Goal: Feedback & Contribution: Contribute content

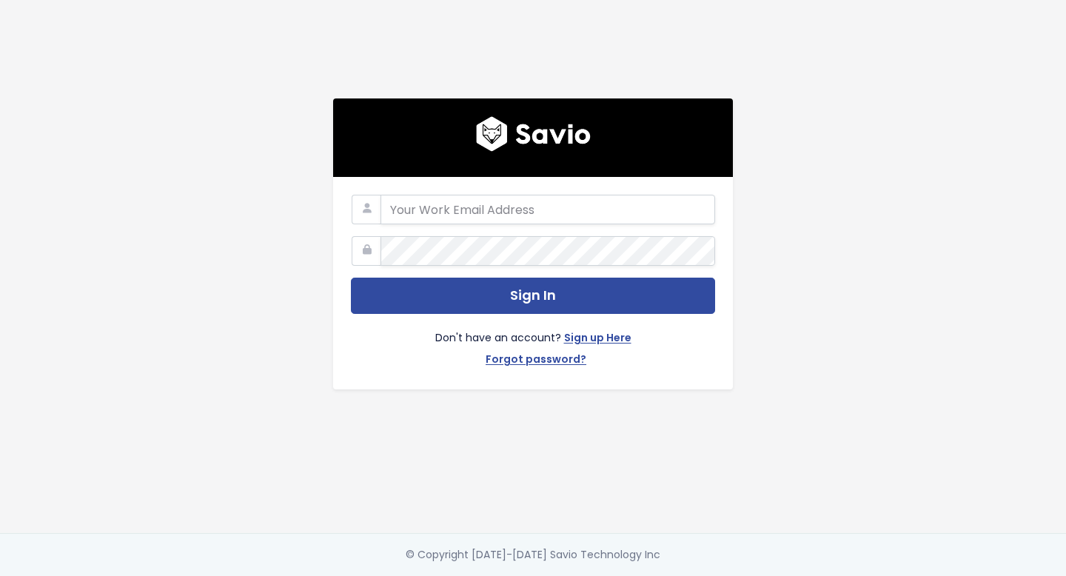
type input "[EMAIL_ADDRESS][DOMAIN_NAME]"
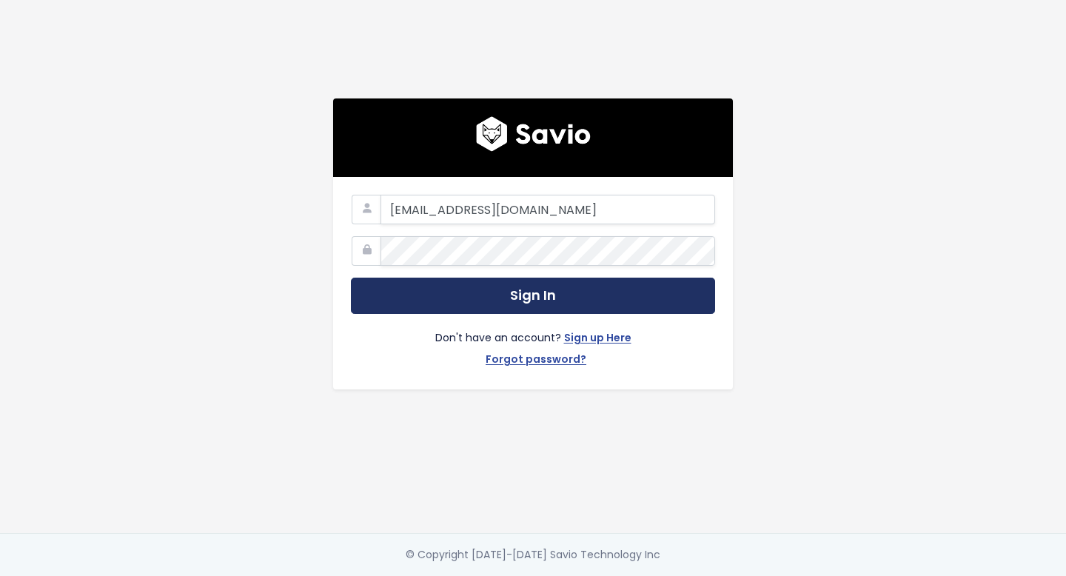
click at [449, 299] on button "Sign In" at bounding box center [533, 296] width 364 height 36
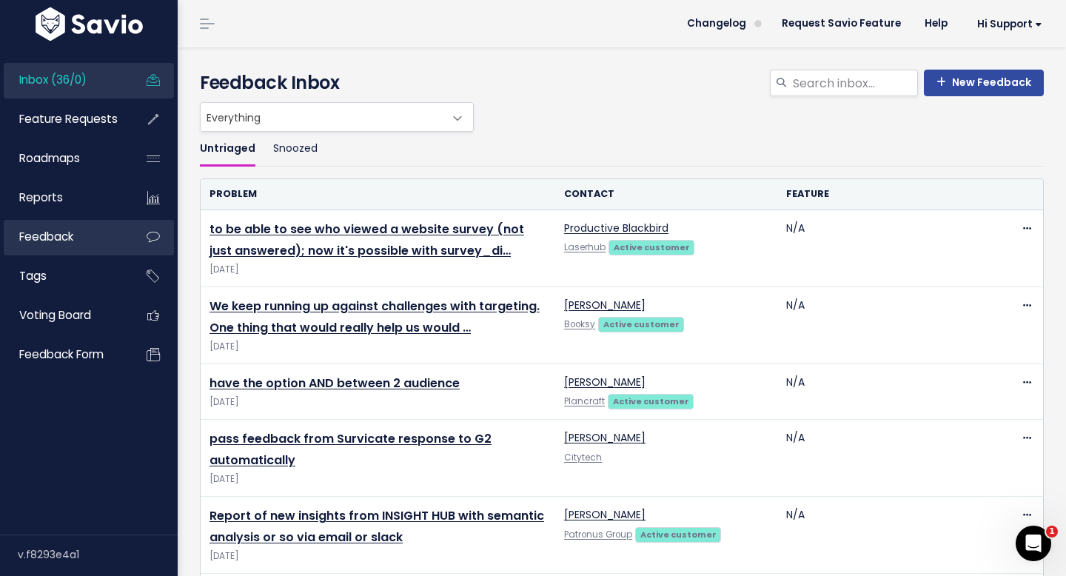
click at [44, 242] on span "Feedback" at bounding box center [46, 237] width 54 height 16
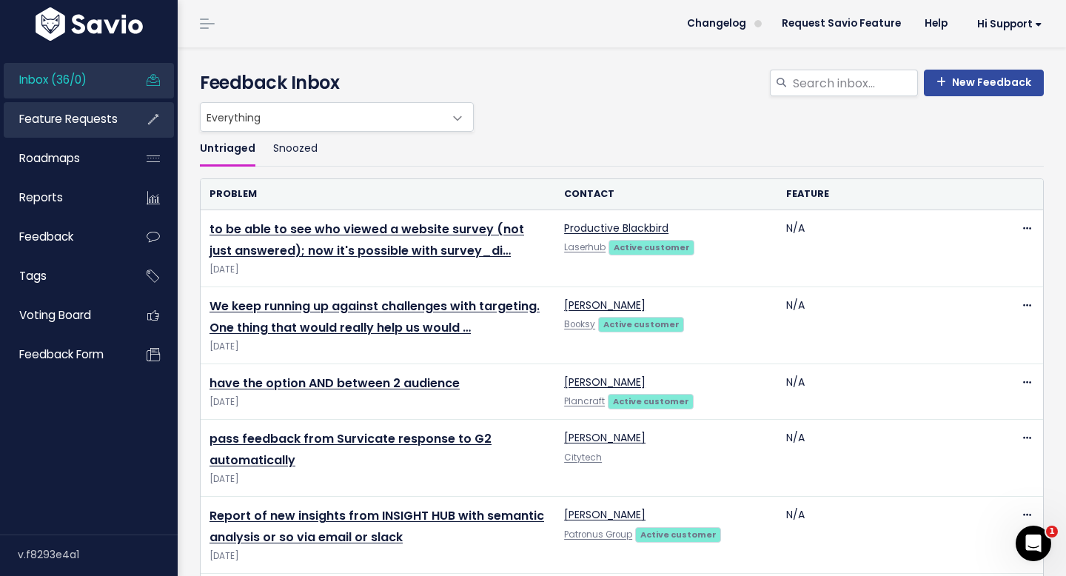
click at [65, 115] on span "Feature Requests" at bounding box center [68, 119] width 98 height 16
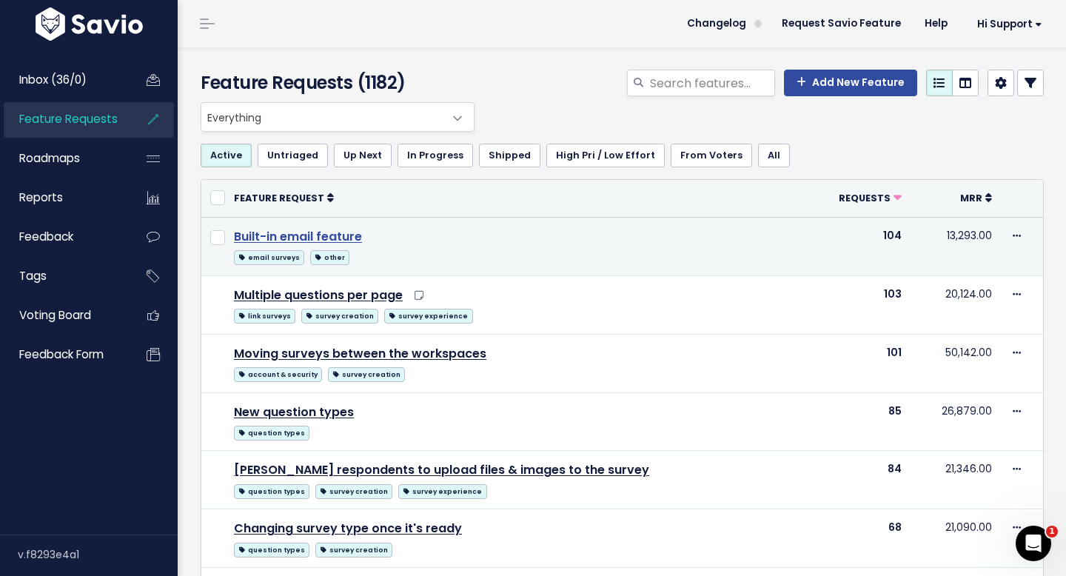
click at [309, 240] on link "Built-in email feature" at bounding box center [298, 236] width 128 height 17
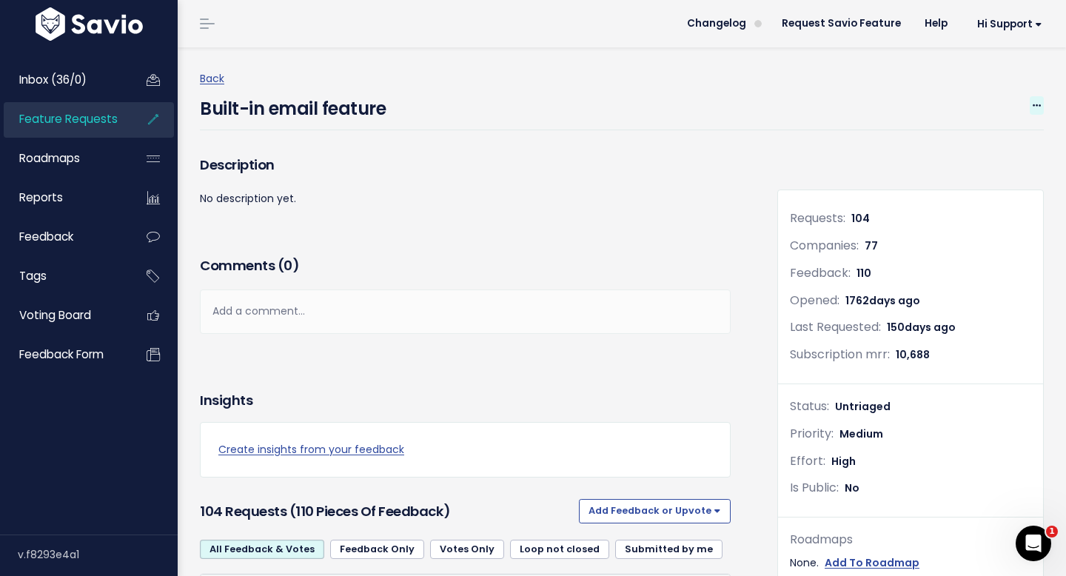
click at [1040, 97] on span at bounding box center [1037, 105] width 14 height 19
click at [589, 163] on h3 "Description" at bounding box center [465, 165] width 531 height 21
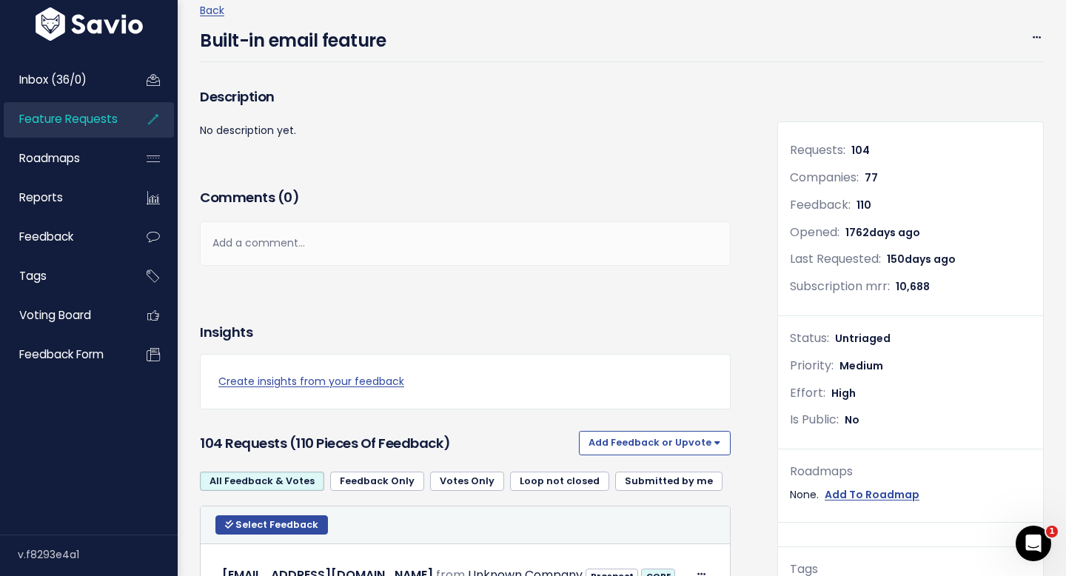
scroll to position [202, 0]
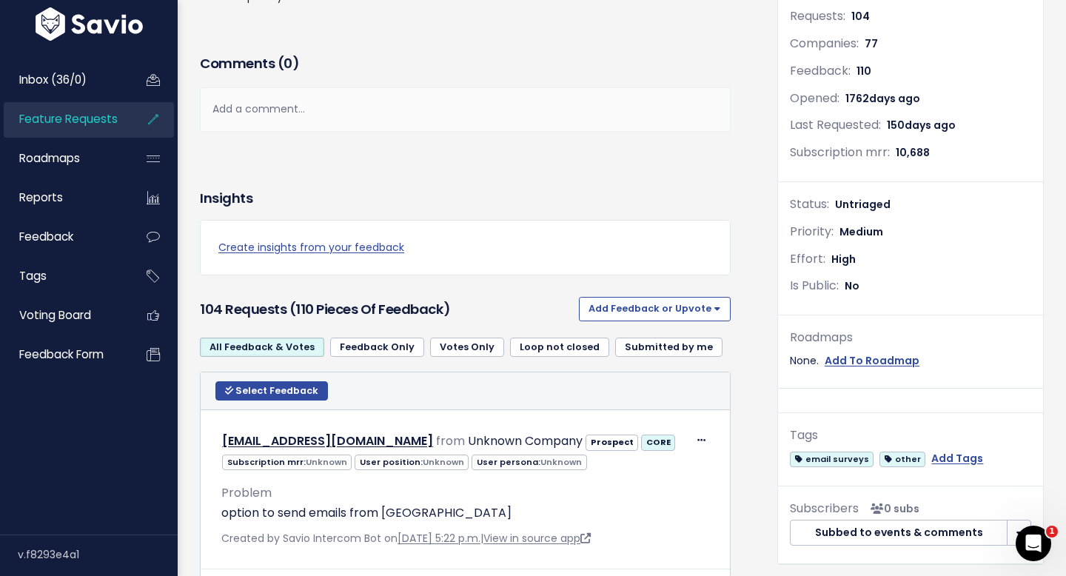
click at [298, 402] on th "Select Feedback Select action Compose Email to 0 Contacts Copy 0 Emails to Clip…" at bounding box center [465, 391] width 529 height 38
click at [298, 387] on span "Select Feedback" at bounding box center [276, 390] width 83 height 13
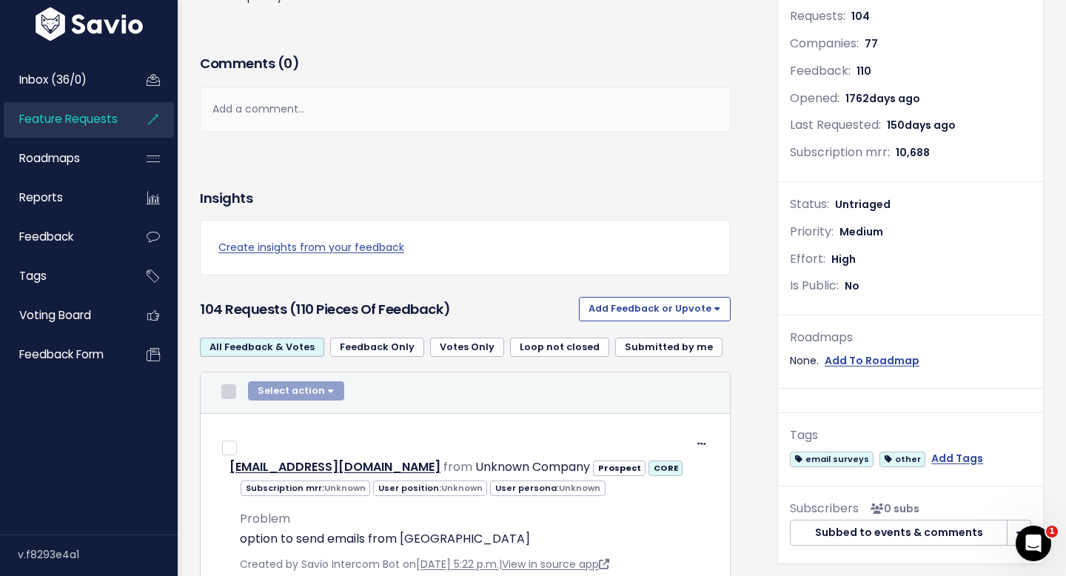
click at [229, 396] on input "checkbox" at bounding box center [228, 391] width 15 height 15
checkbox input "true"
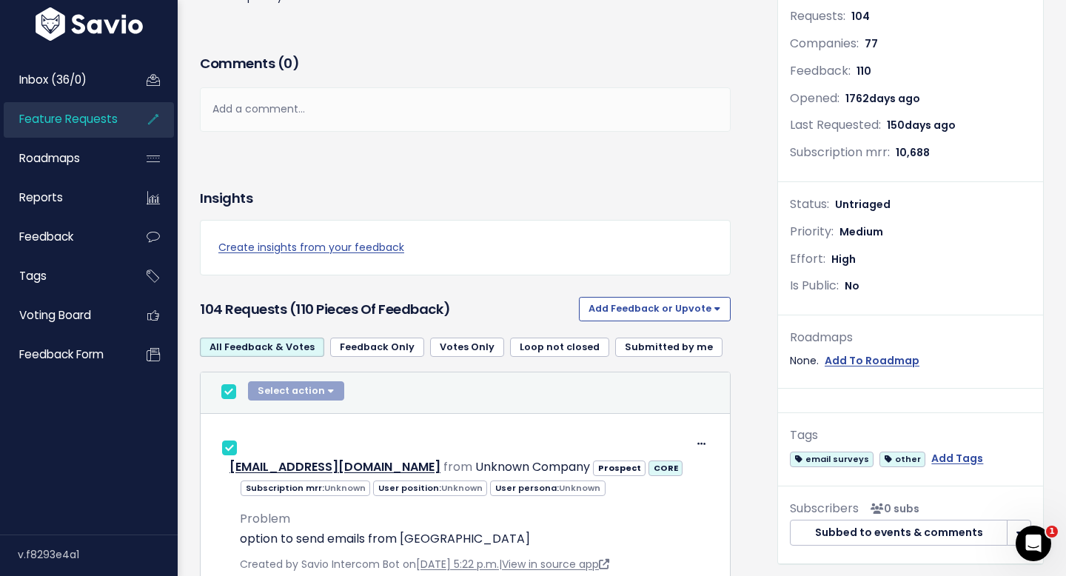
checkbox input "true"
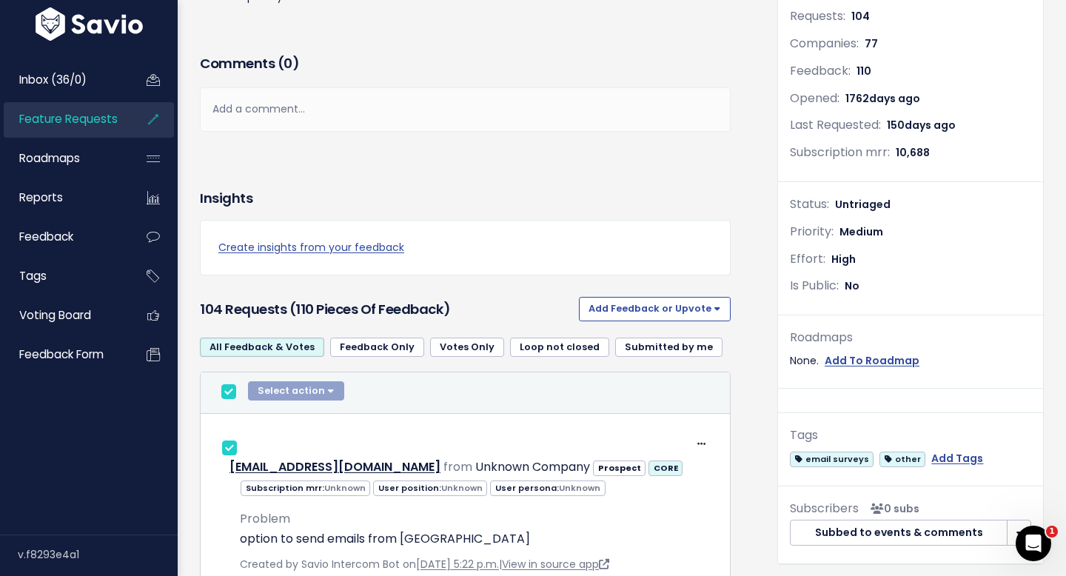
checkbox input "true"
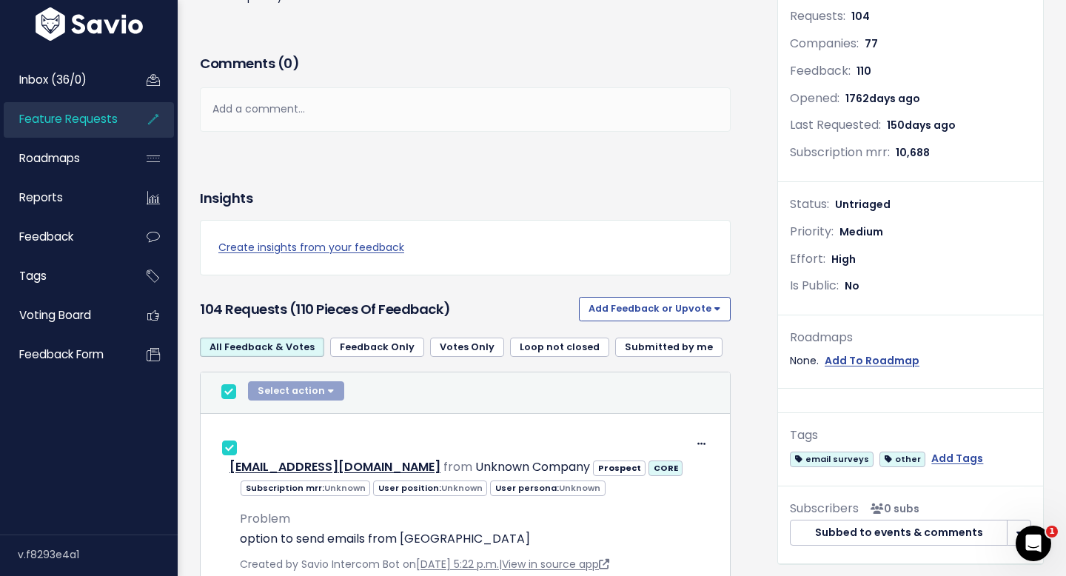
checkbox input "true"
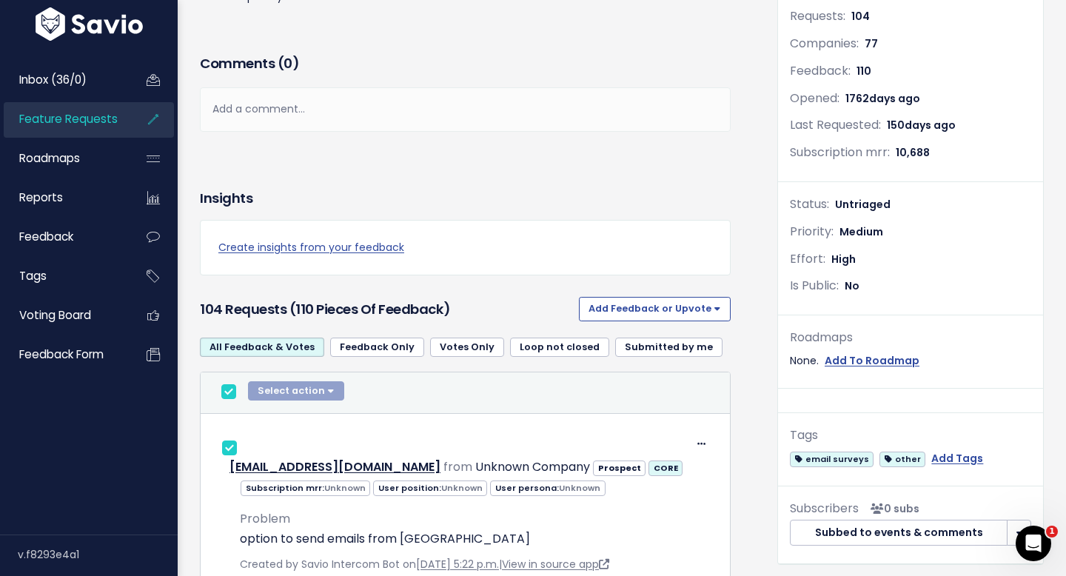
checkbox input "true"
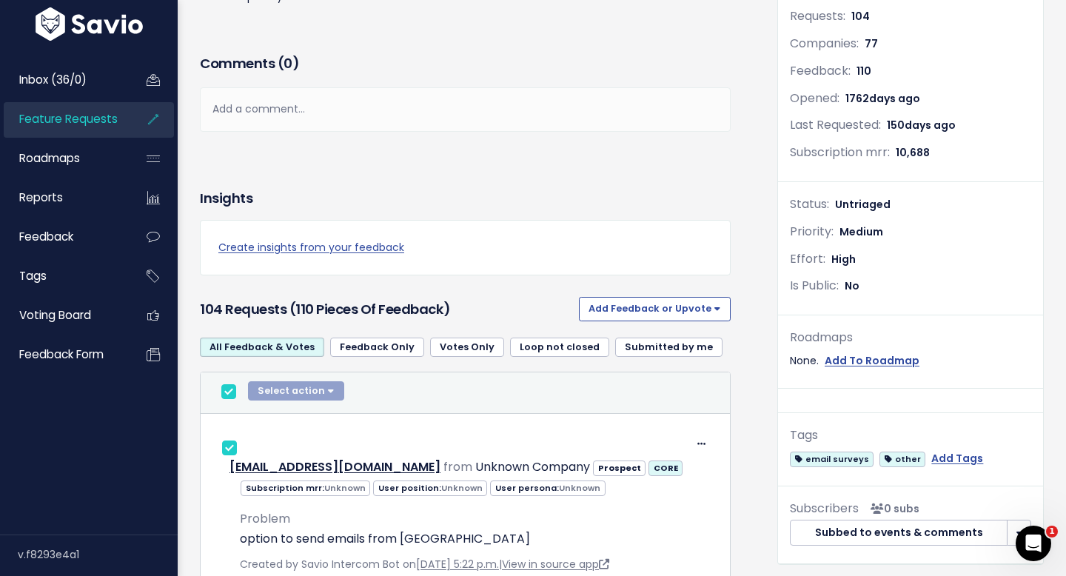
checkbox input "true"
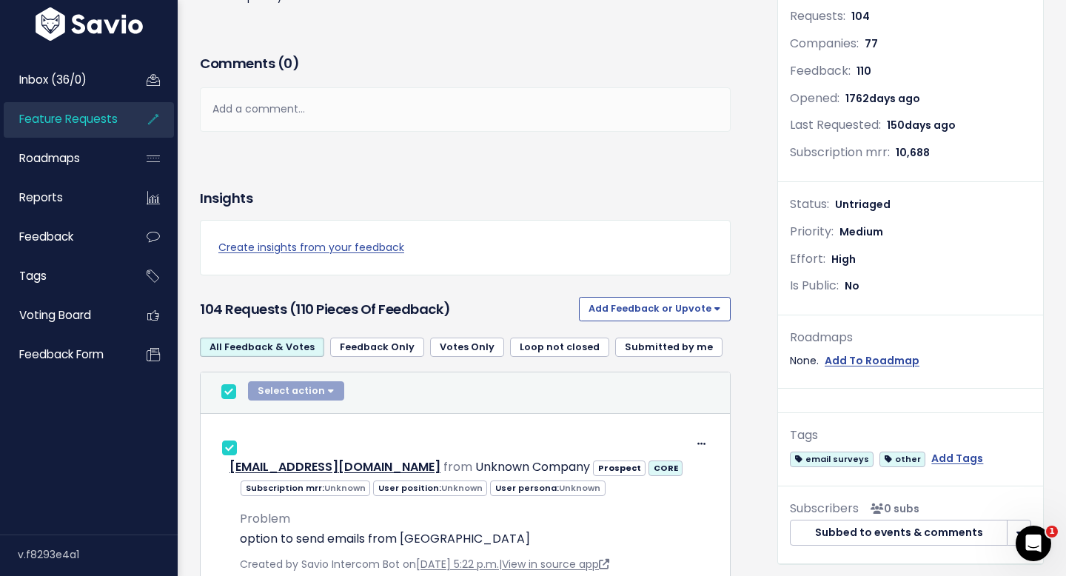
checkbox input "true"
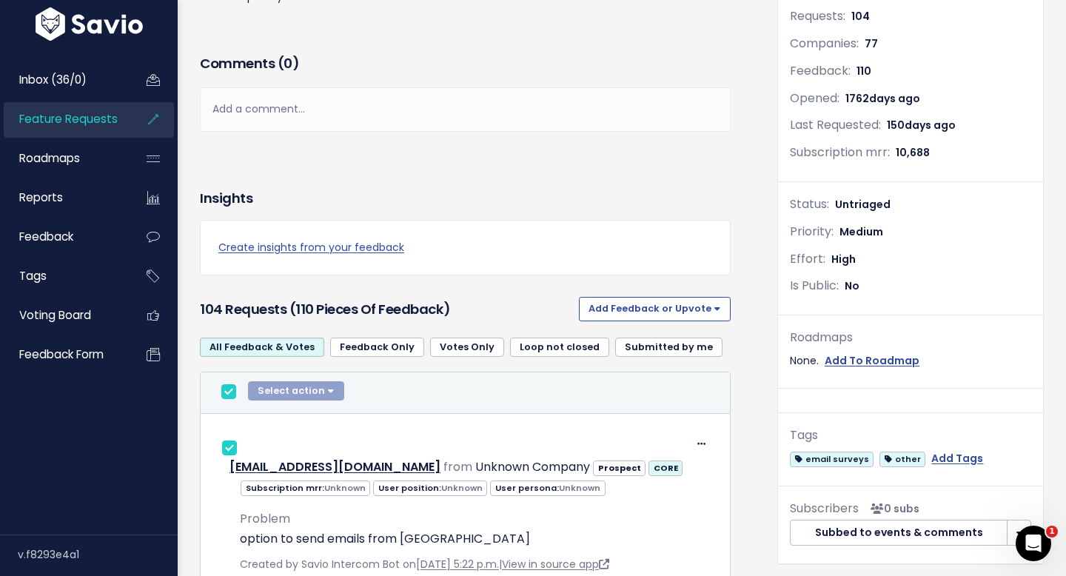
checkbox input "true"
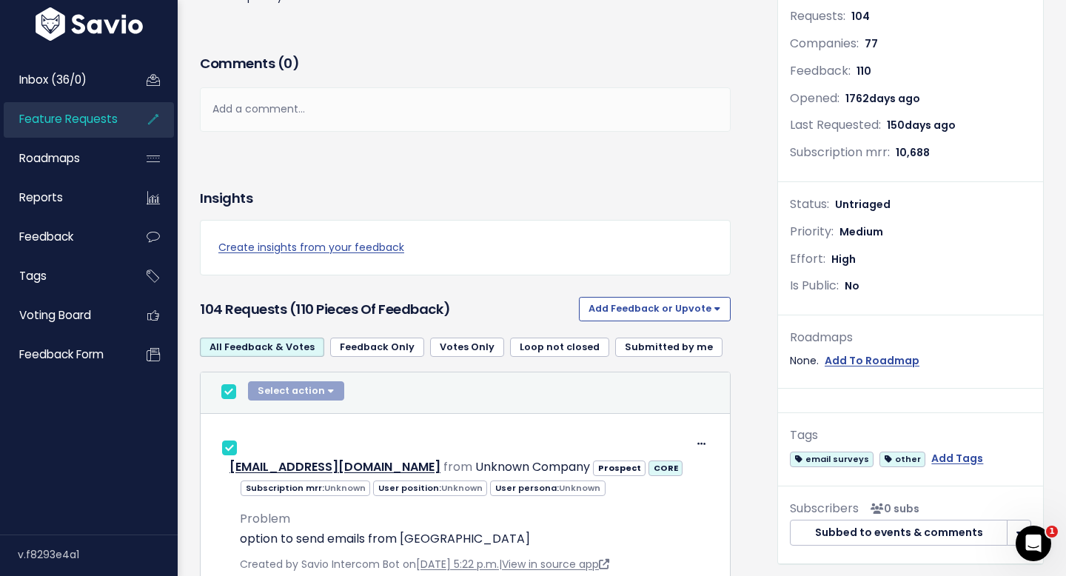
checkbox input "true"
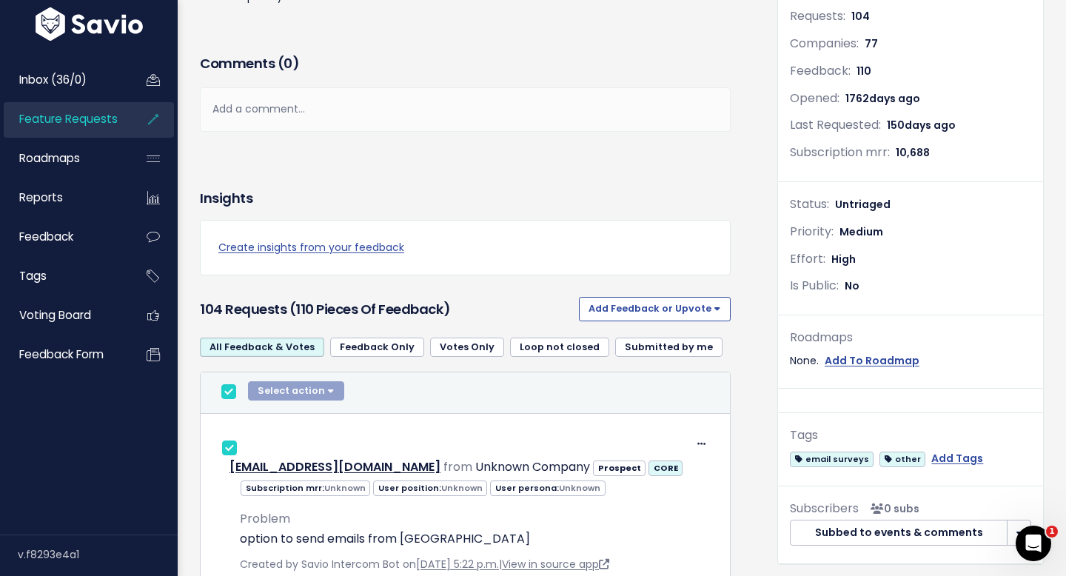
checkbox input "true"
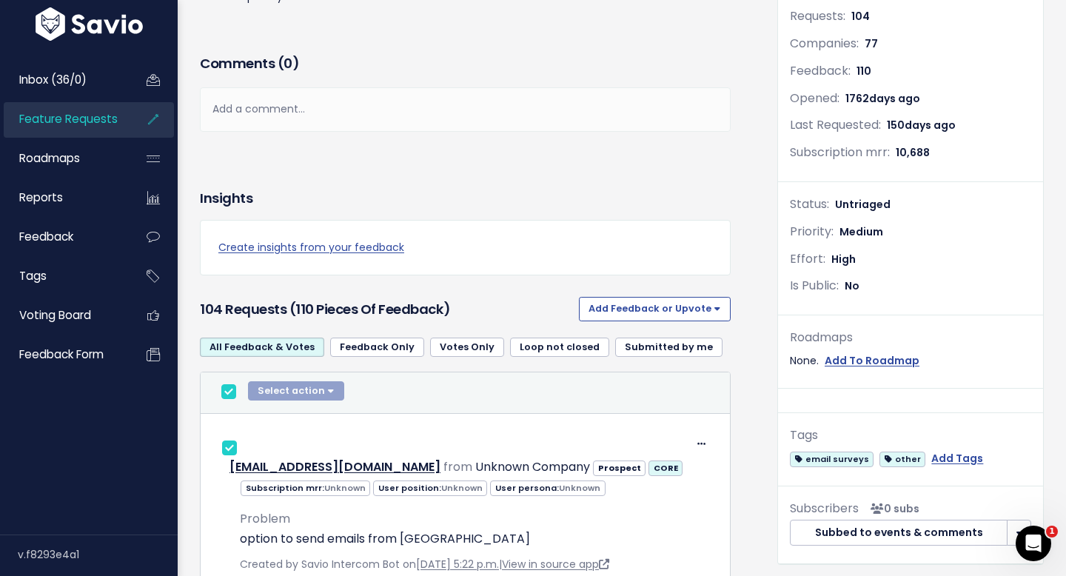
checkbox input "true"
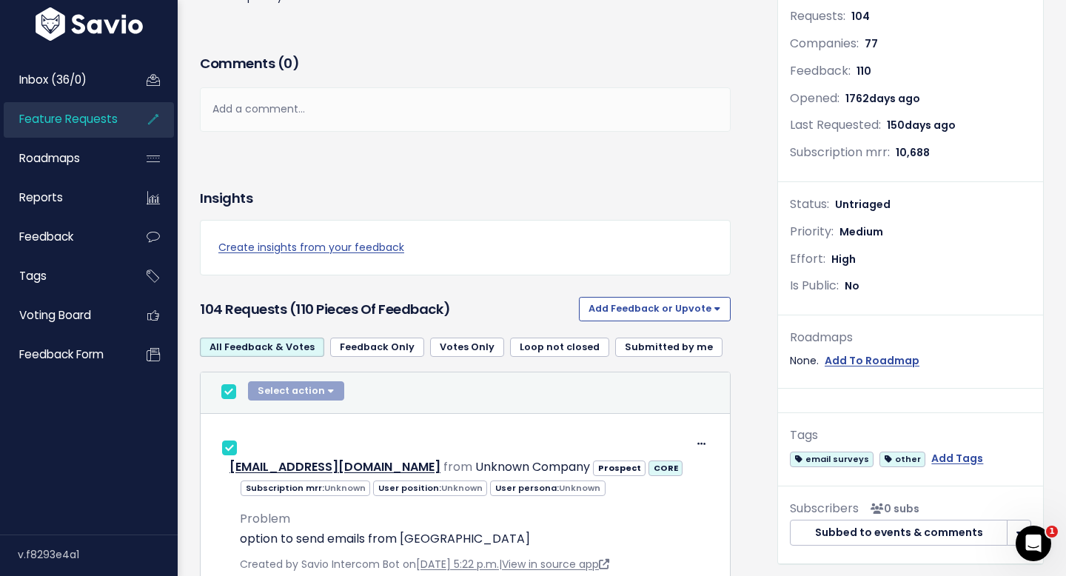
checkbox input "true"
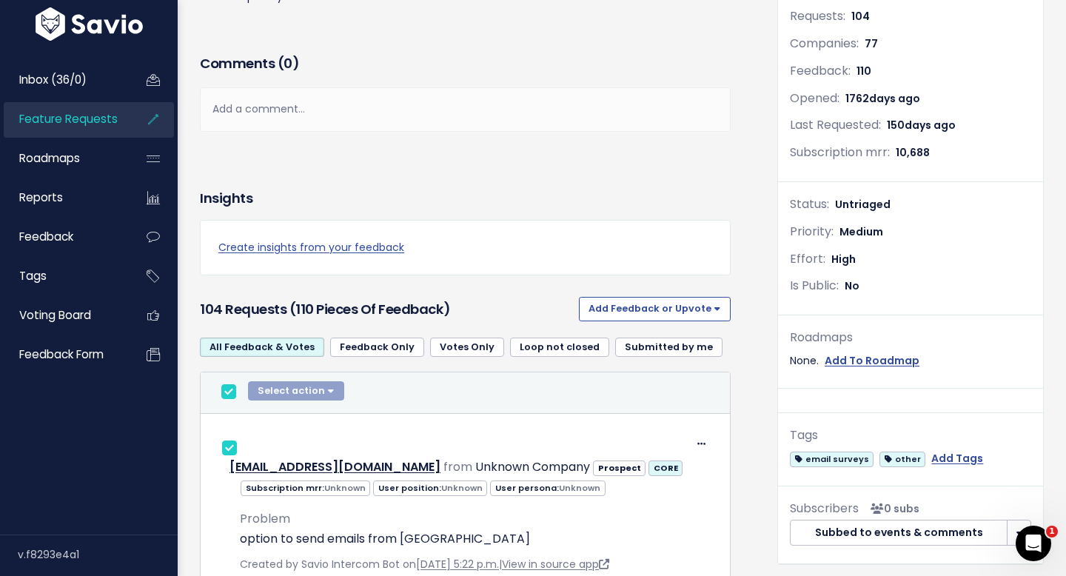
checkbox input "true"
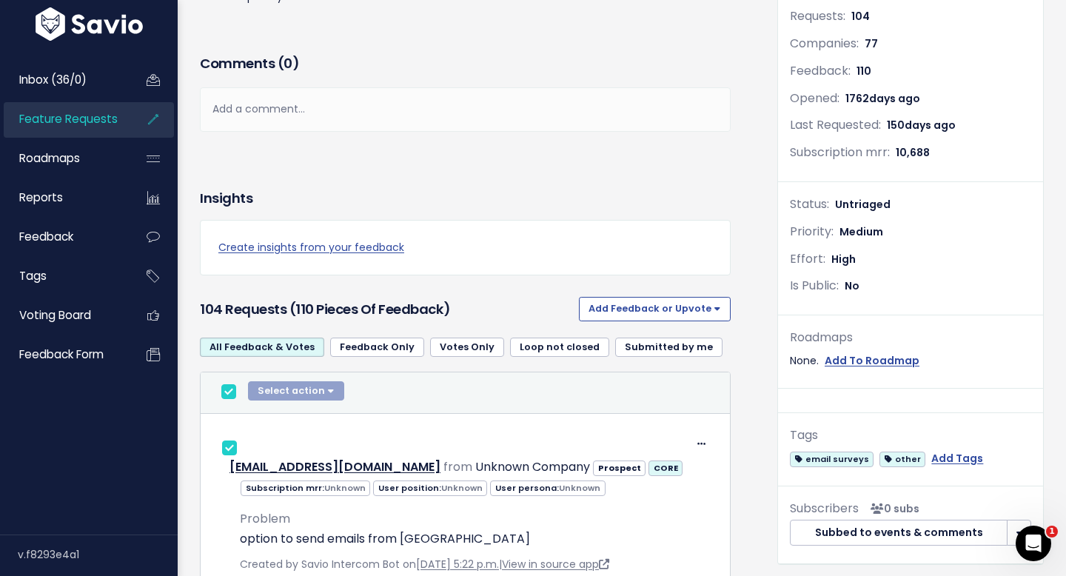
checkbox input "true"
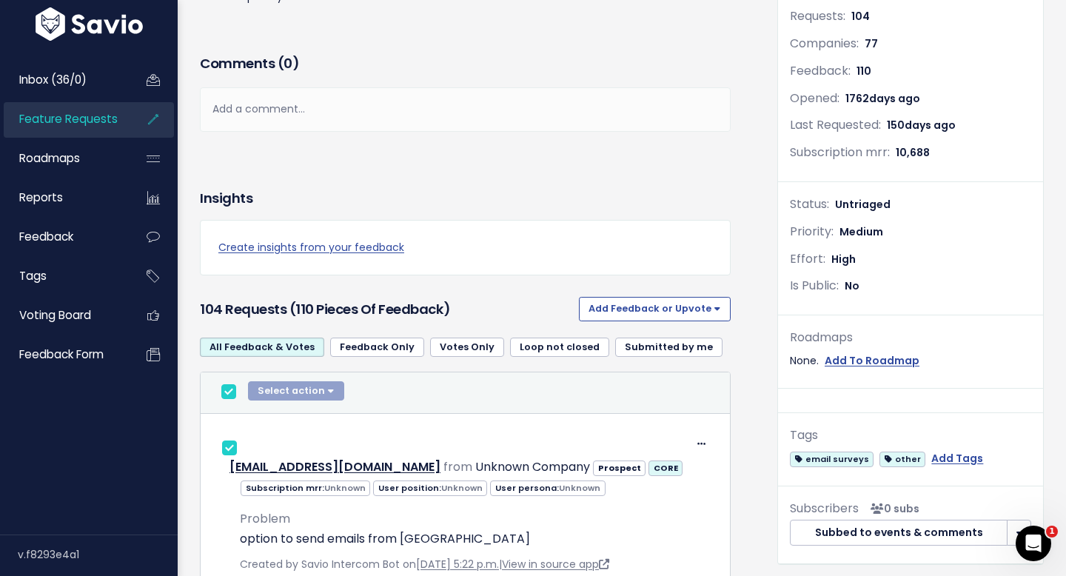
checkbox input "true"
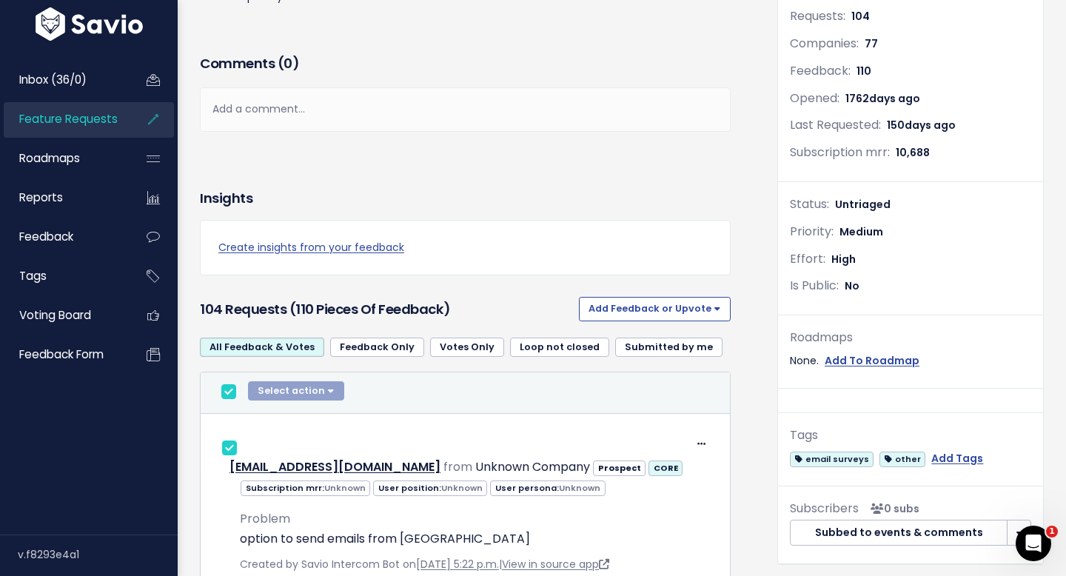
checkbox input "true"
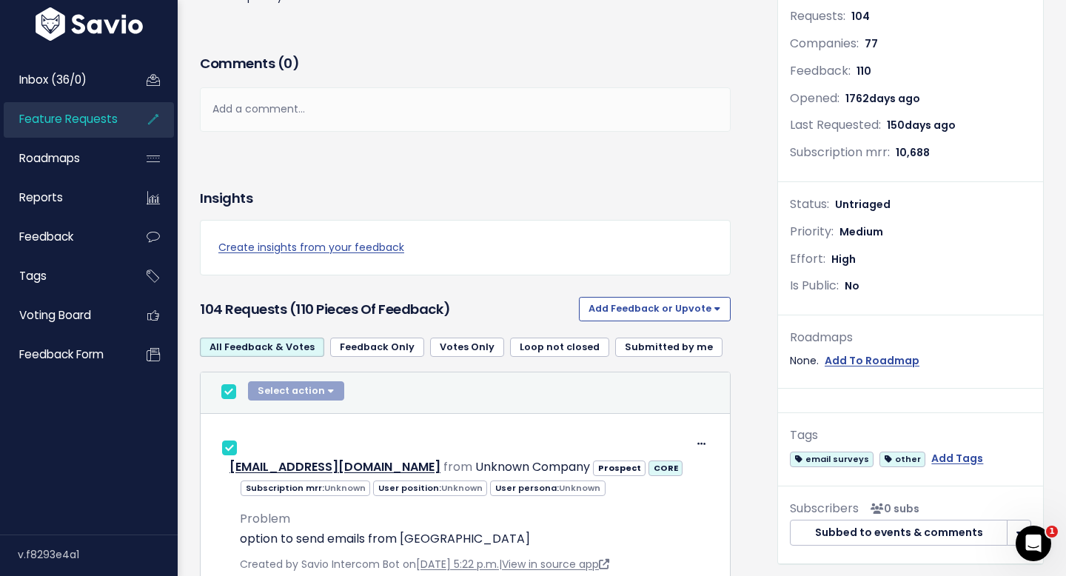
checkbox input "true"
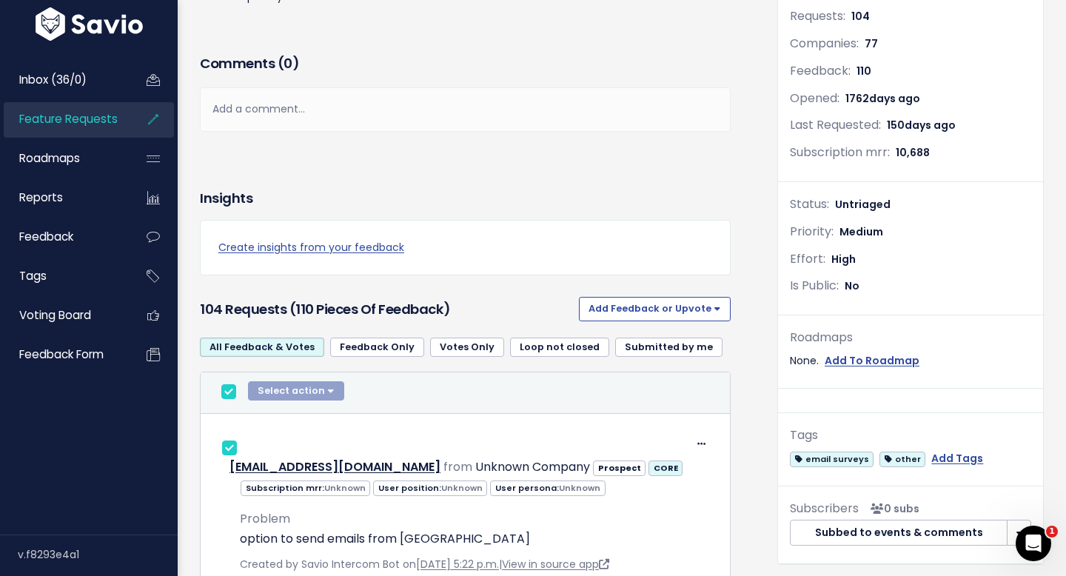
checkbox input "true"
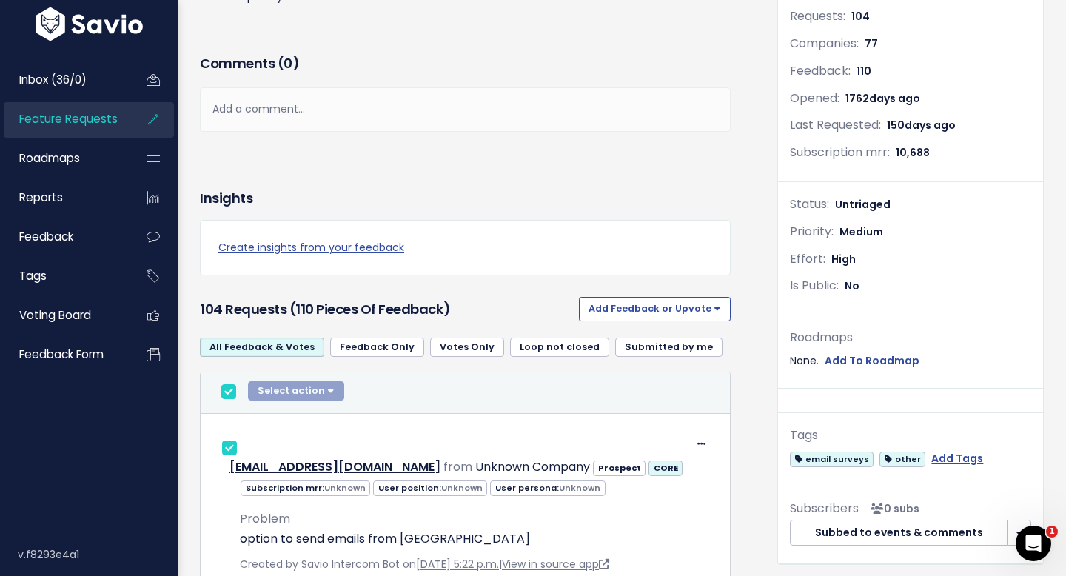
checkbox input "true"
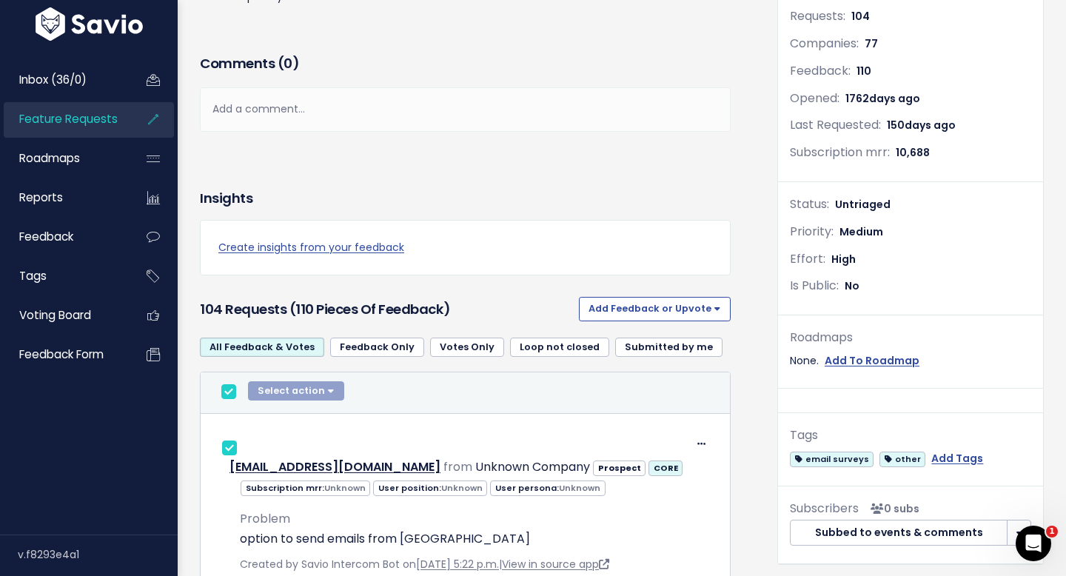
checkbox input "true"
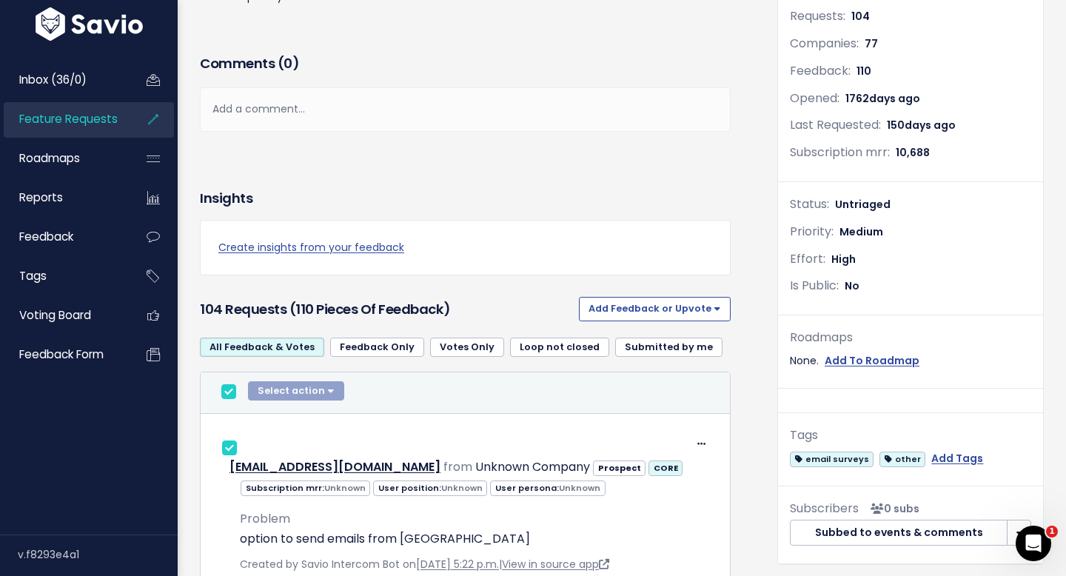
checkbox input "true"
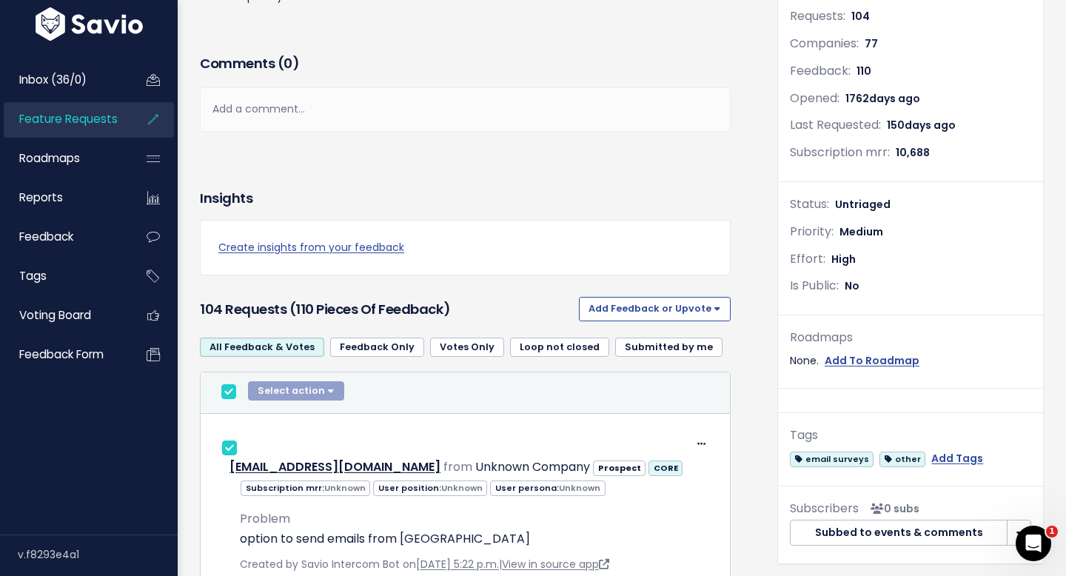
checkbox input "true"
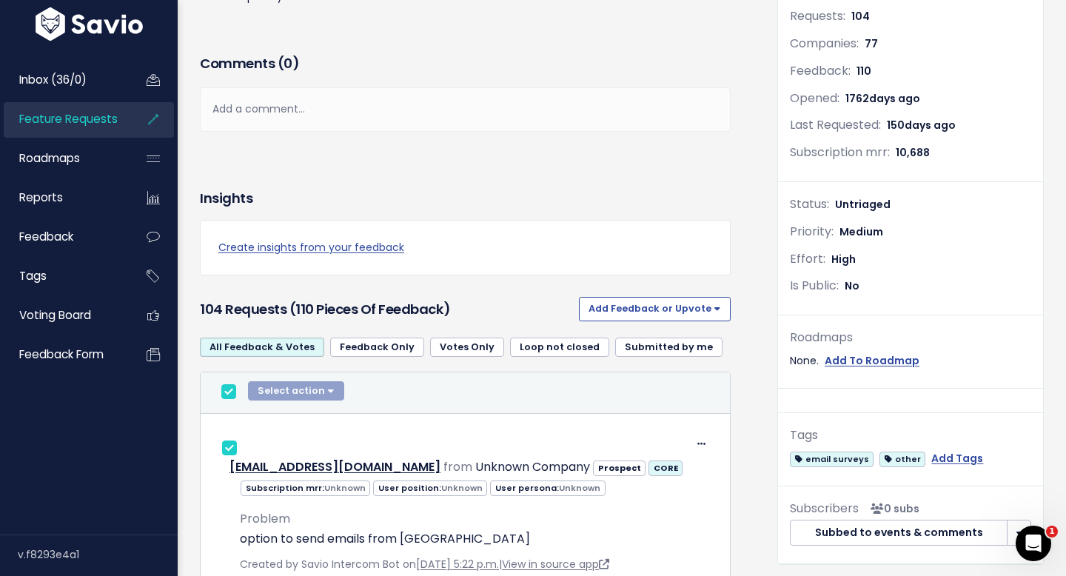
checkbox input "true"
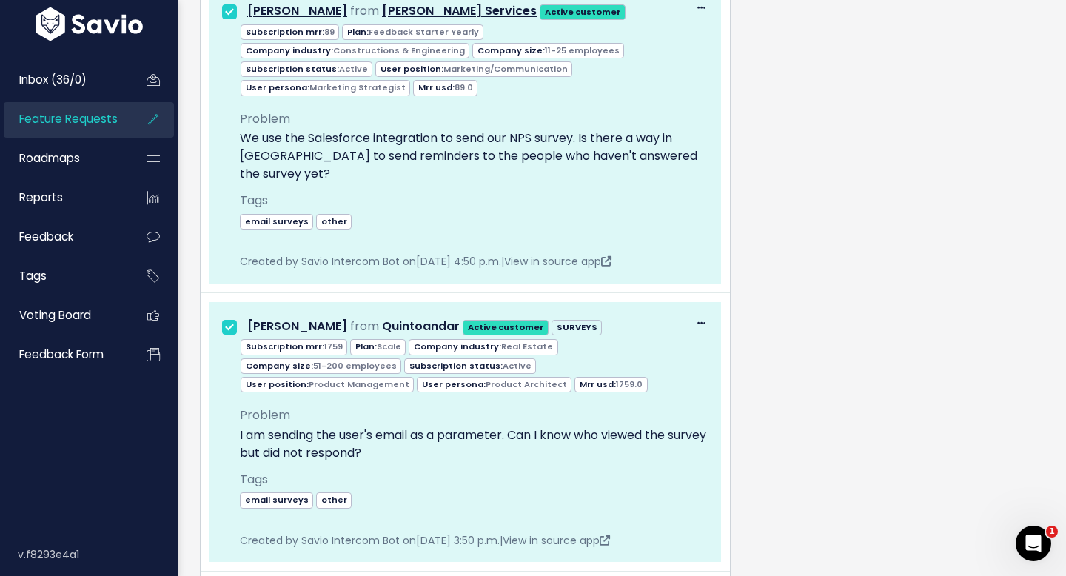
scroll to position [132, 0]
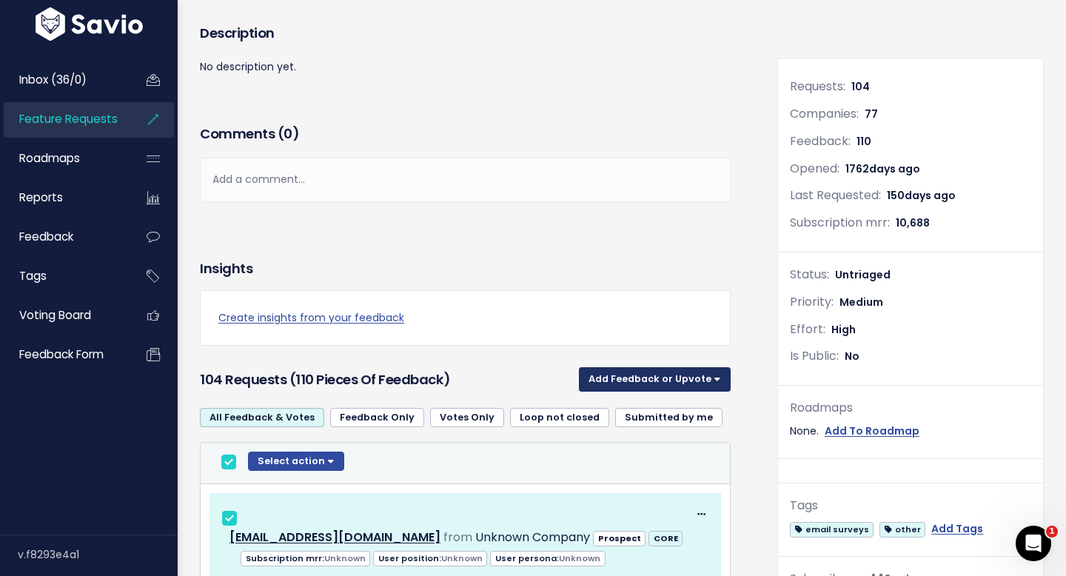
click at [629, 381] on button "Add Feedback or Upvote" at bounding box center [655, 379] width 152 height 24
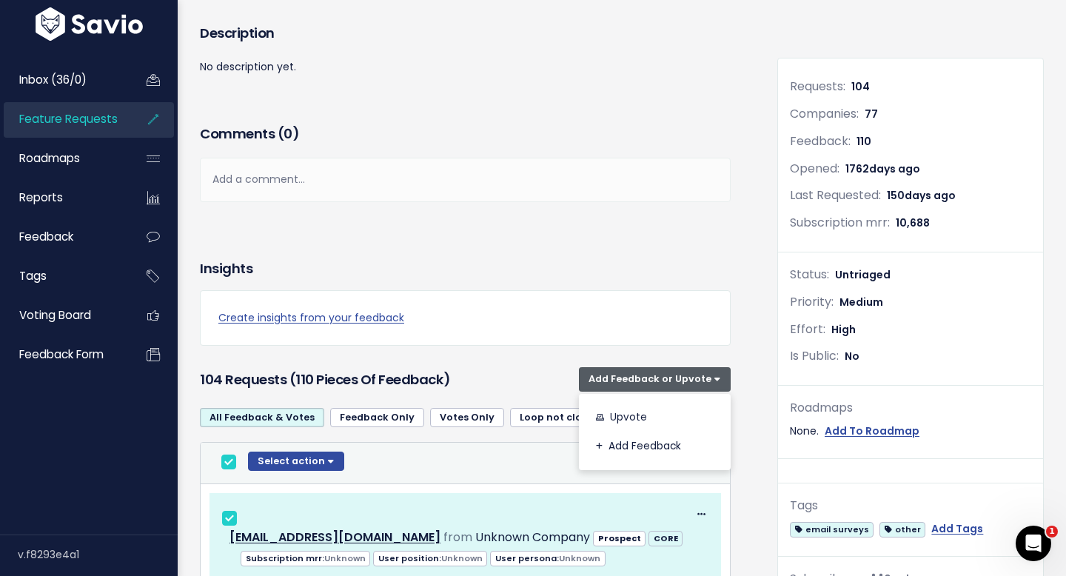
click at [580, 333] on div "Create insights from your feedback" at bounding box center [465, 318] width 531 height 56
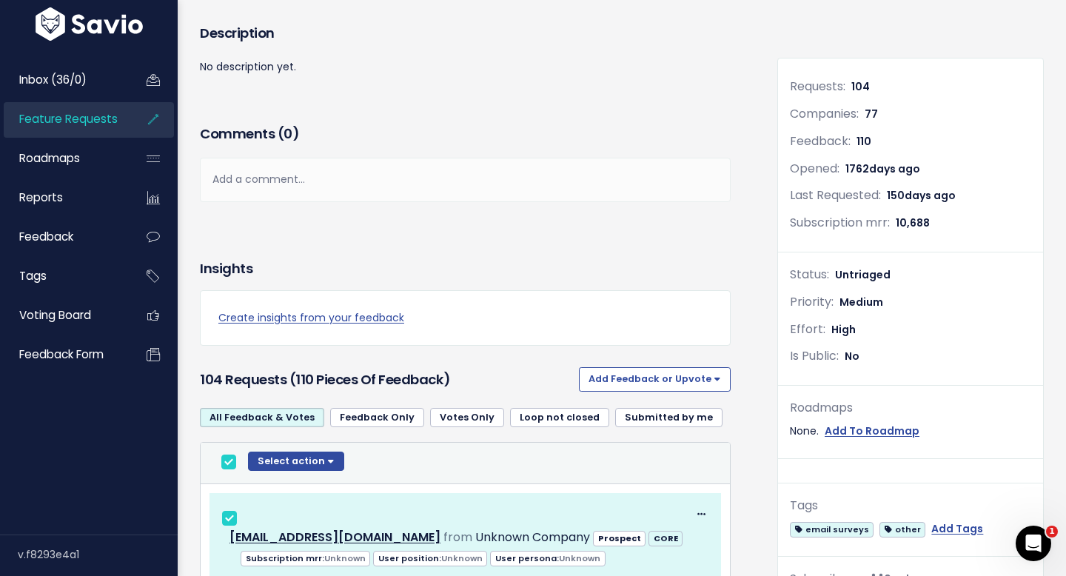
click at [229, 459] on input "checkbox" at bounding box center [228, 462] width 15 height 15
checkbox input "false"
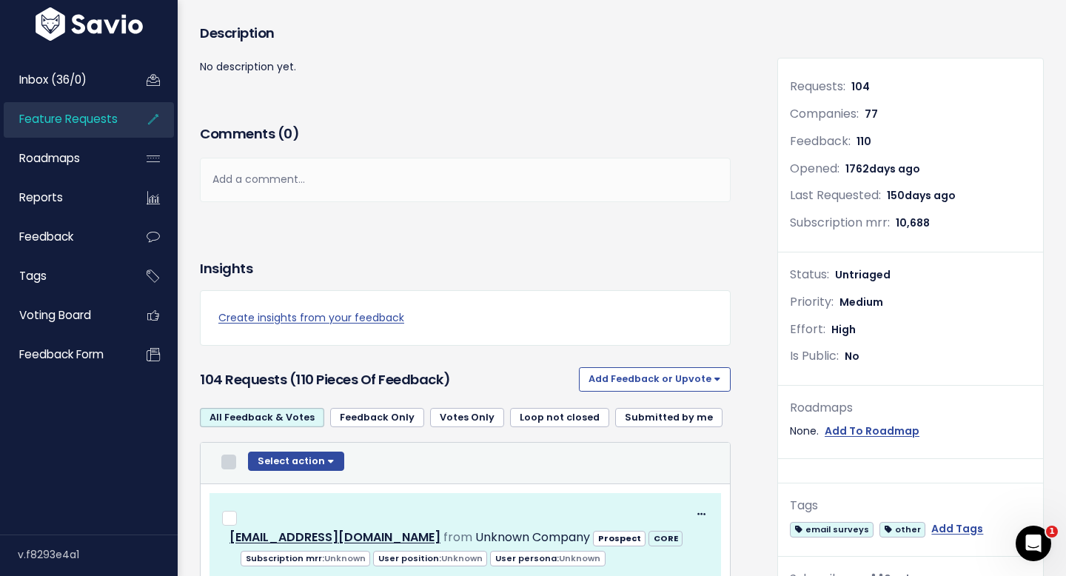
checkbox input "false"
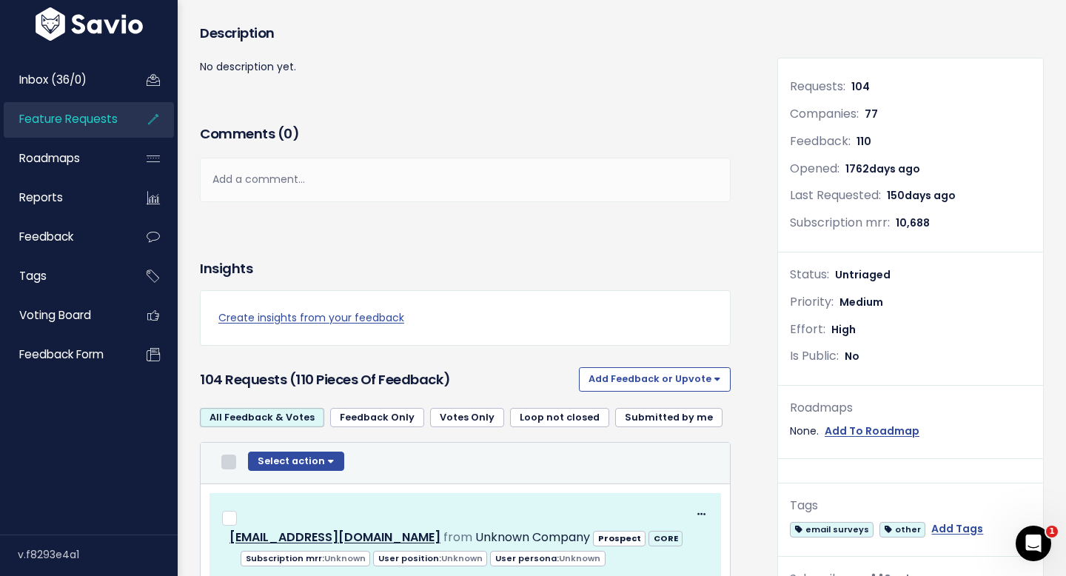
checkbox input "false"
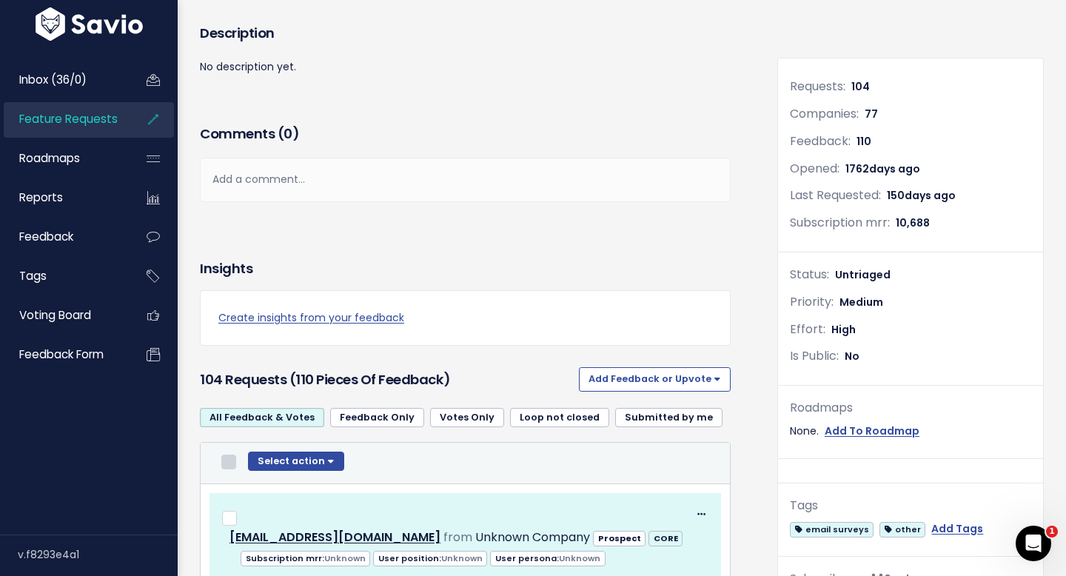
checkbox input "false"
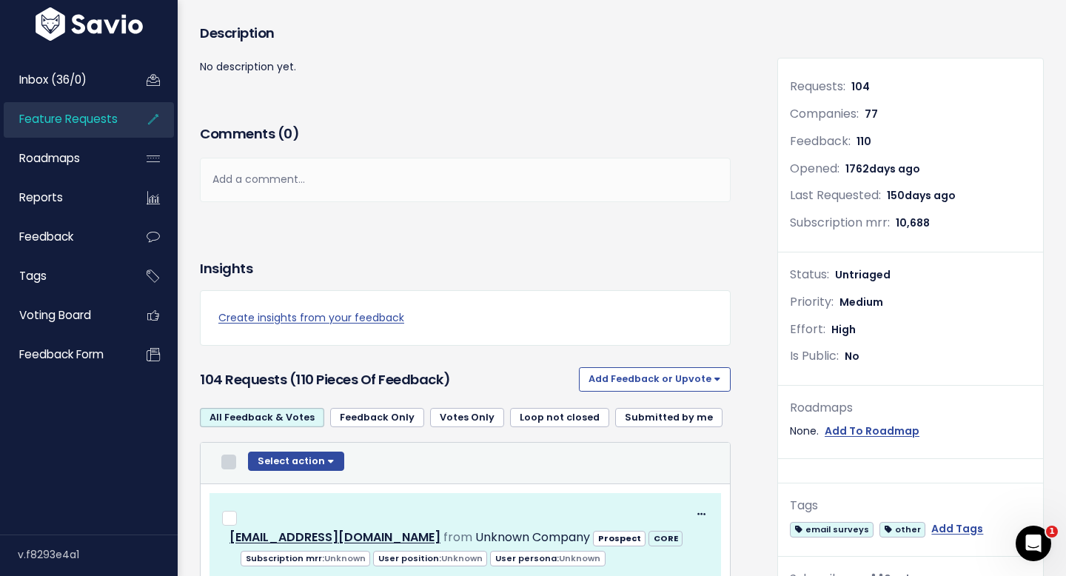
checkbox input "false"
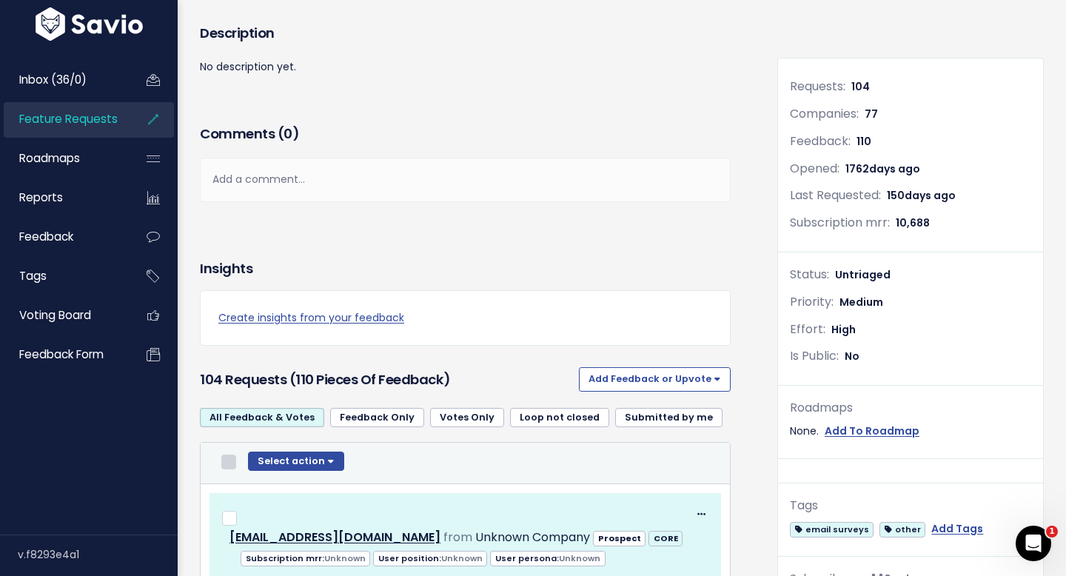
checkbox input "false"
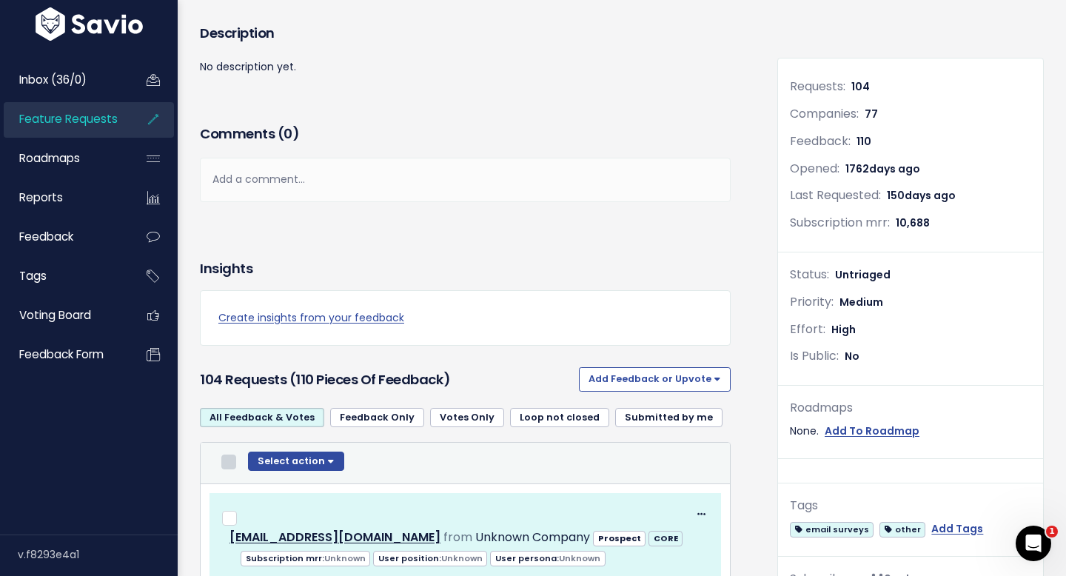
checkbox input "false"
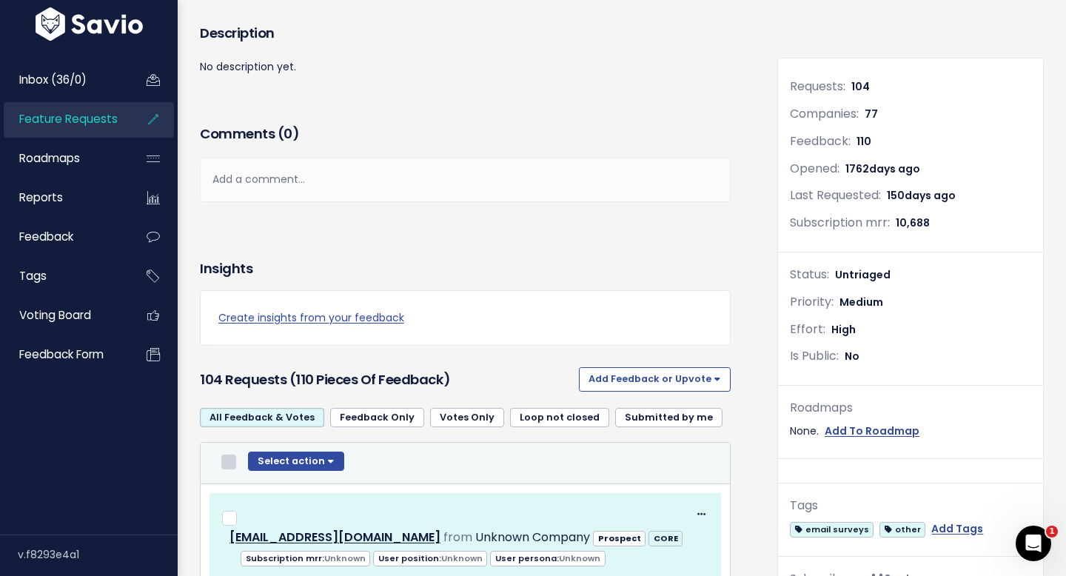
checkbox input "false"
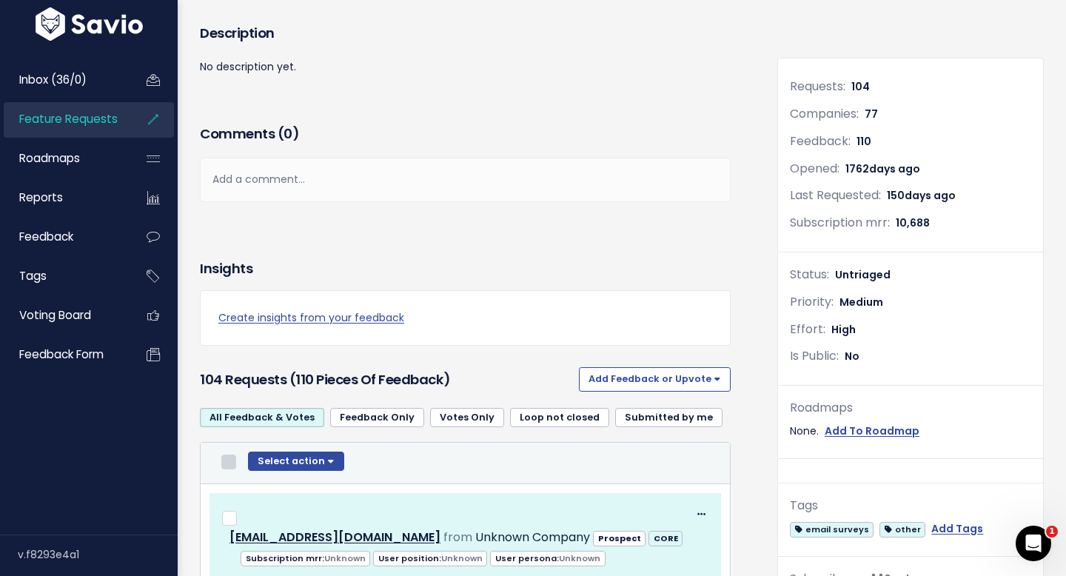
checkbox input "false"
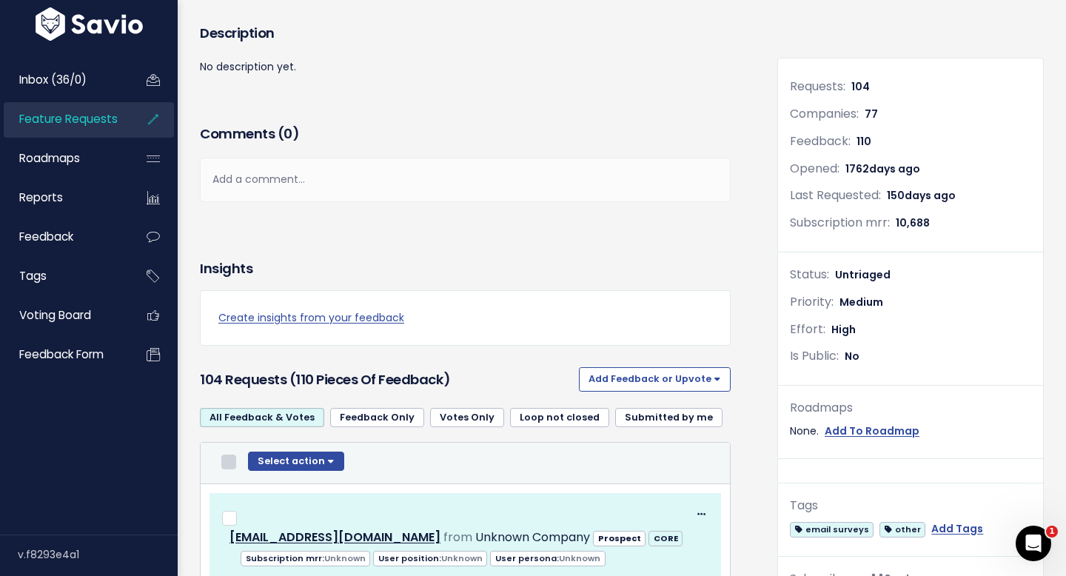
checkbox input "false"
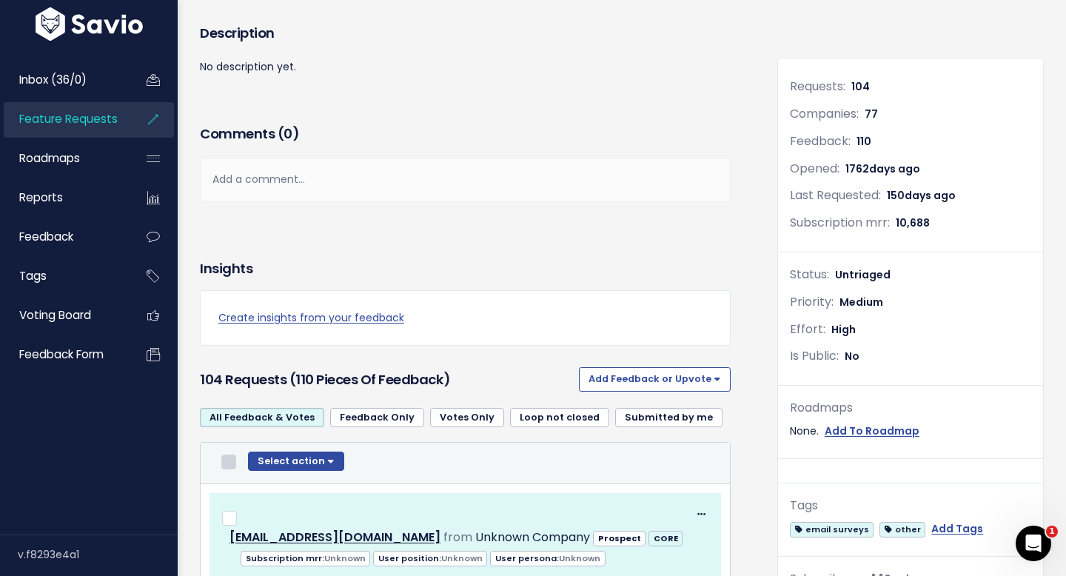
checkbox input "false"
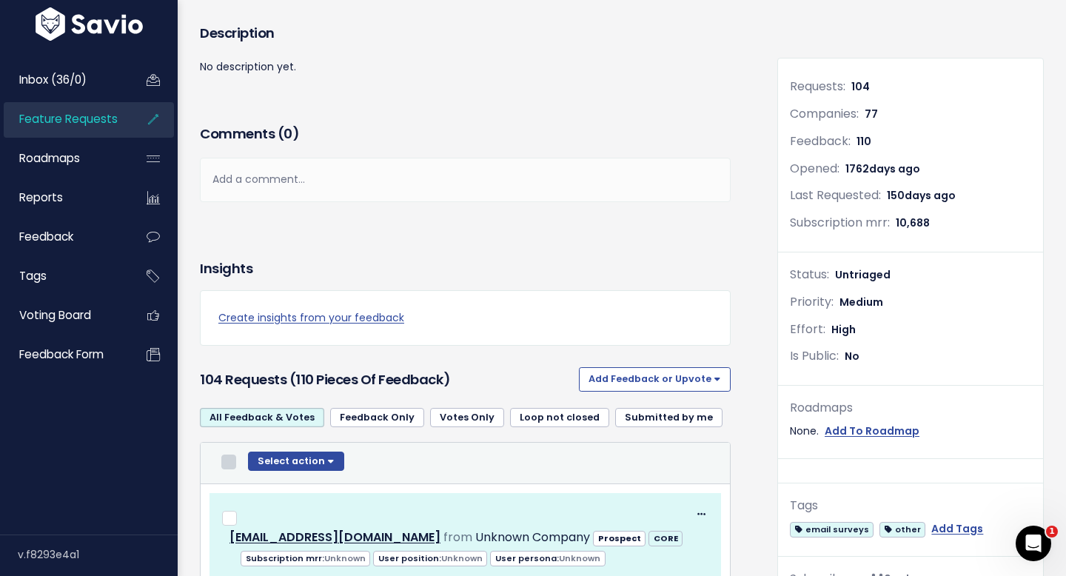
checkbox input "false"
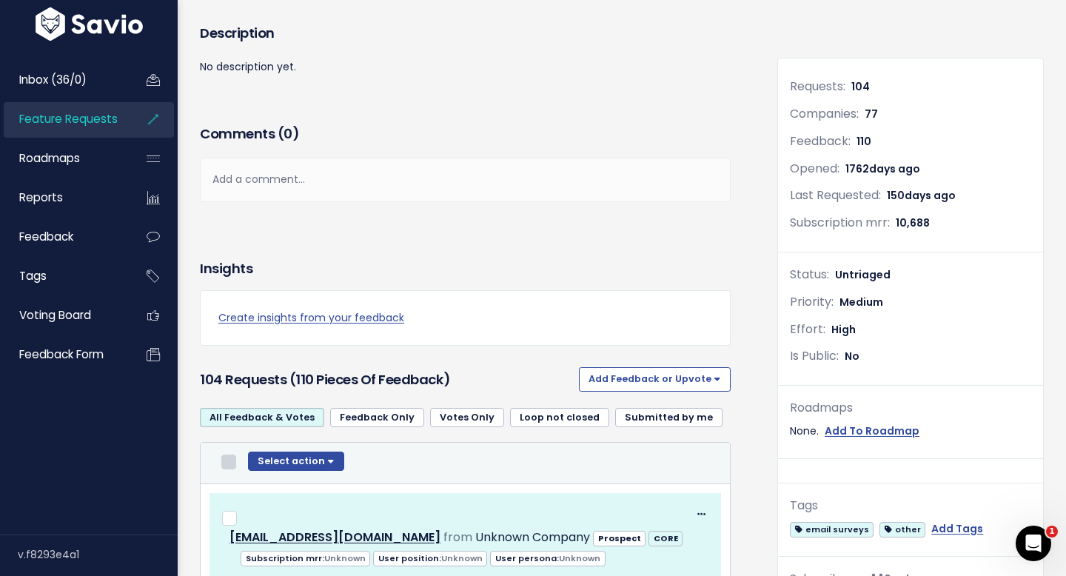
checkbox input "false"
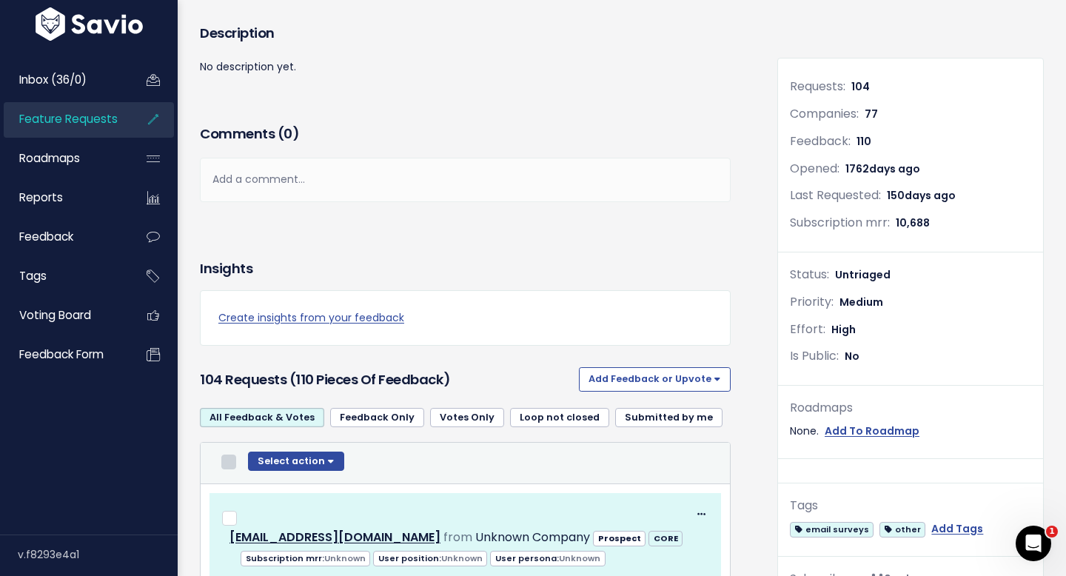
checkbox input "false"
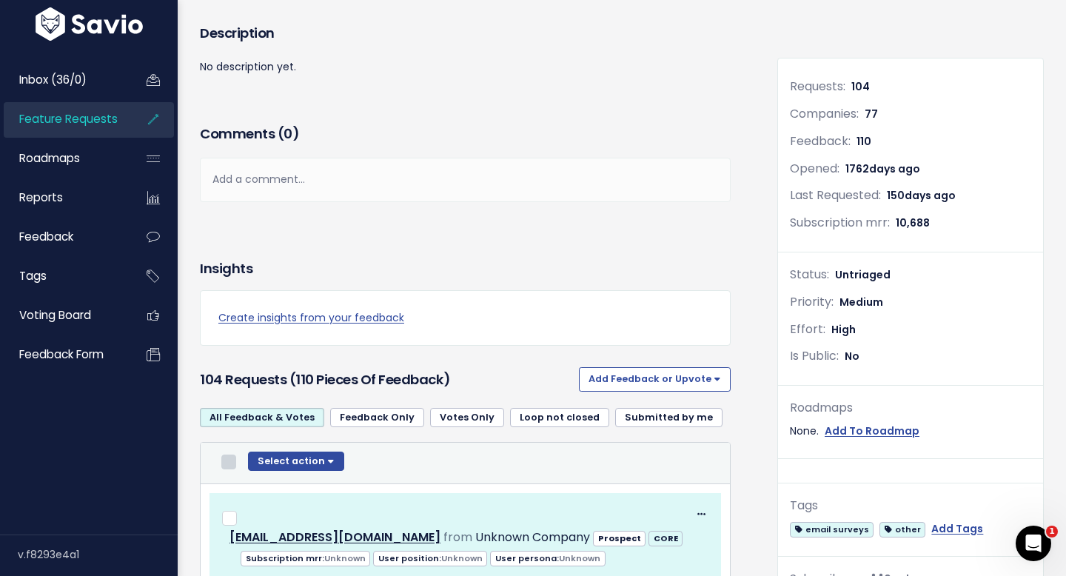
checkbox input "false"
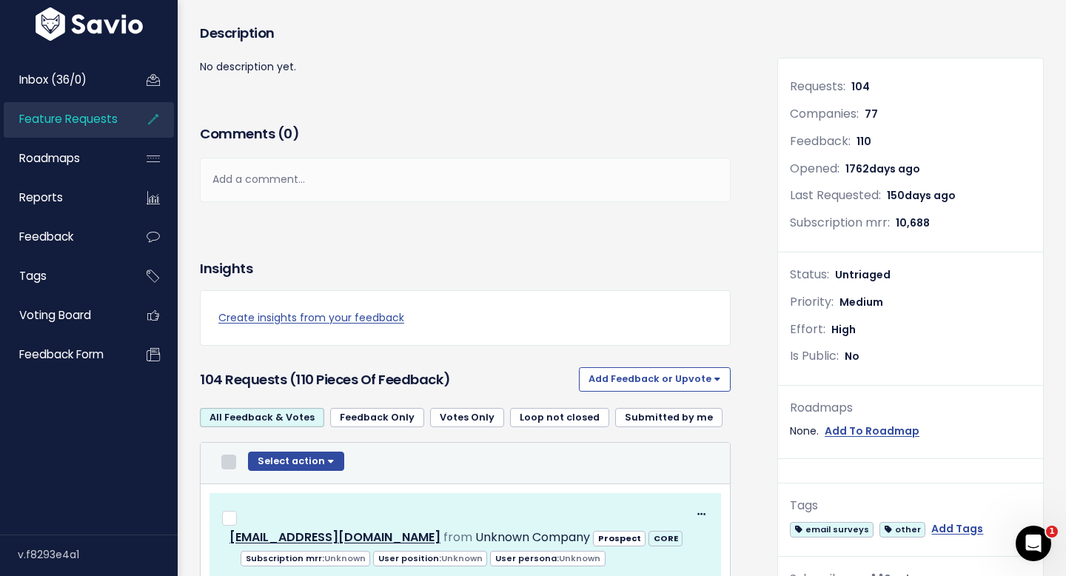
checkbox input "false"
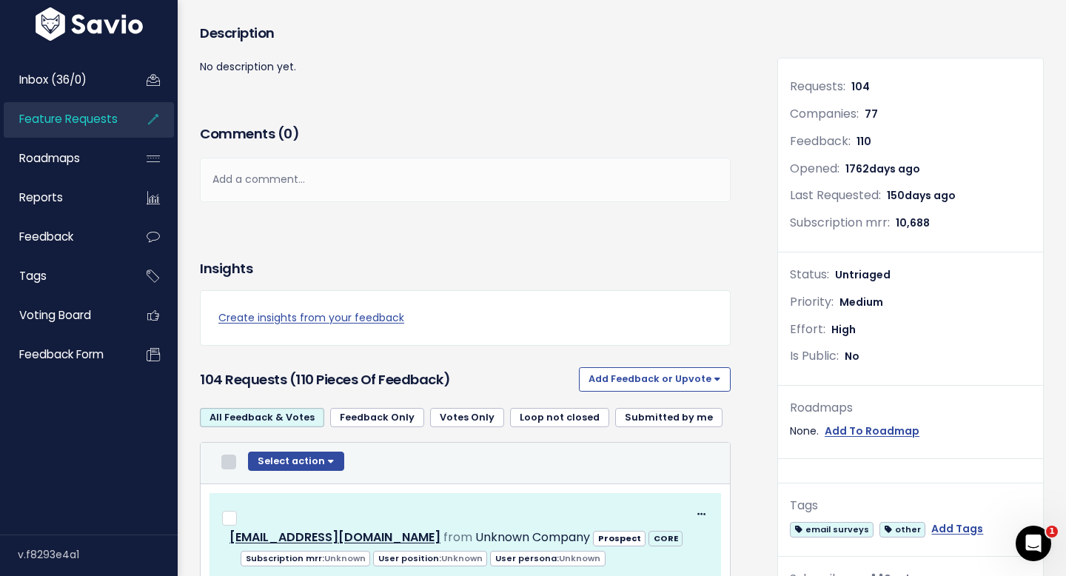
checkbox input "false"
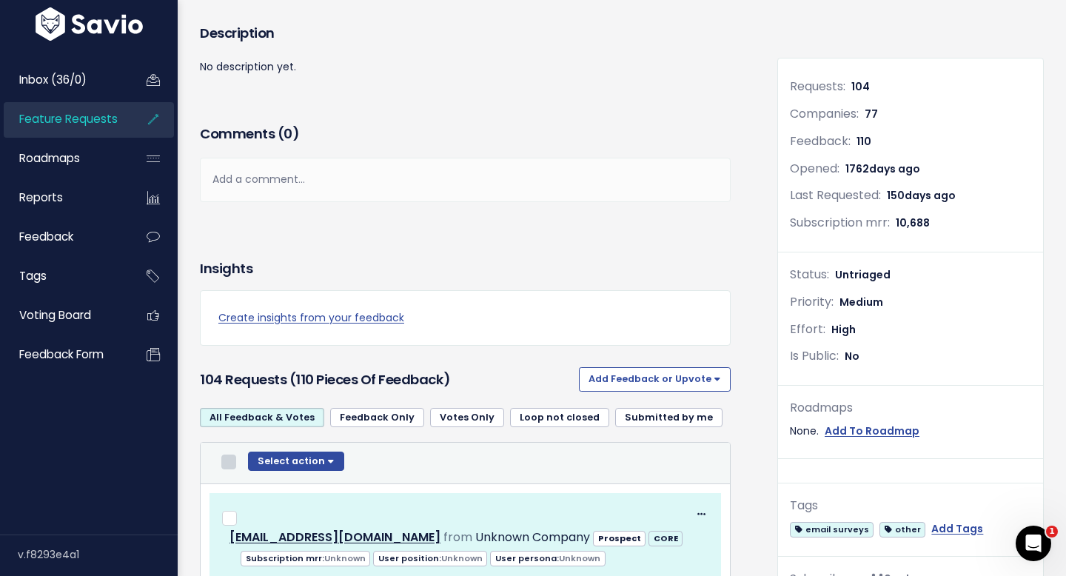
checkbox input "false"
